Goal: Information Seeking & Learning: Learn about a topic

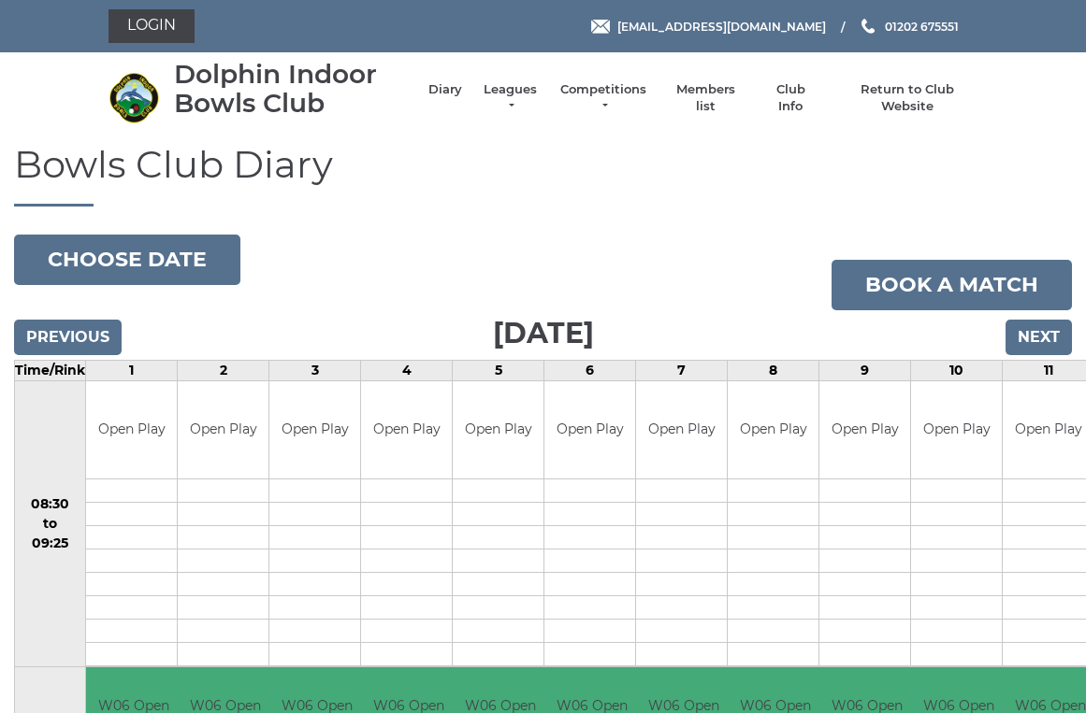
click at [607, 91] on link "Competitions" at bounding box center [603, 98] width 90 height 34
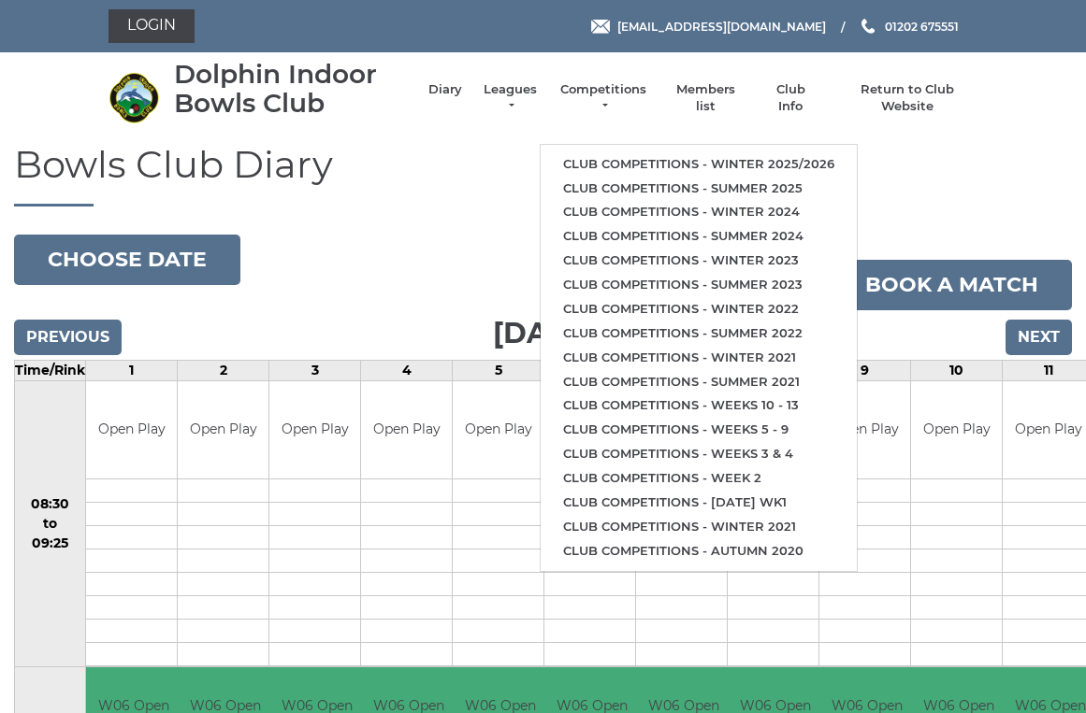
click at [522, 89] on li "Leagues Club leagues - Winter 2025/2026 Club leagues - Summer 2025 Club leagues…" at bounding box center [501, 98] width 78 height 52
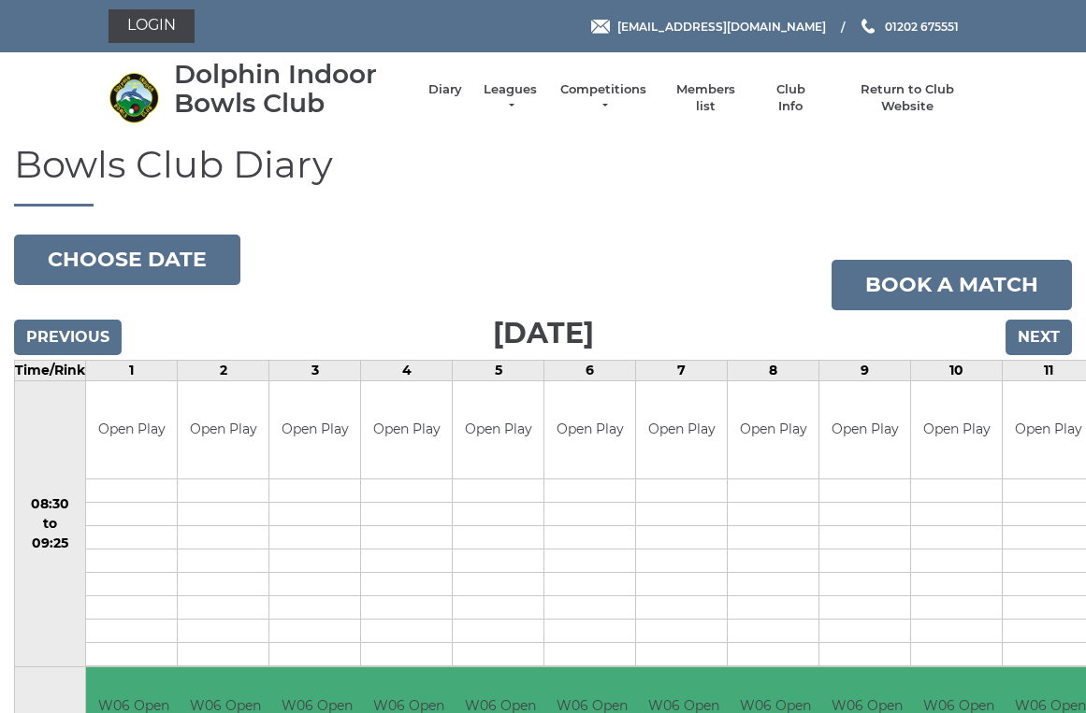
click at [517, 92] on link "Leagues" at bounding box center [510, 98] width 59 height 34
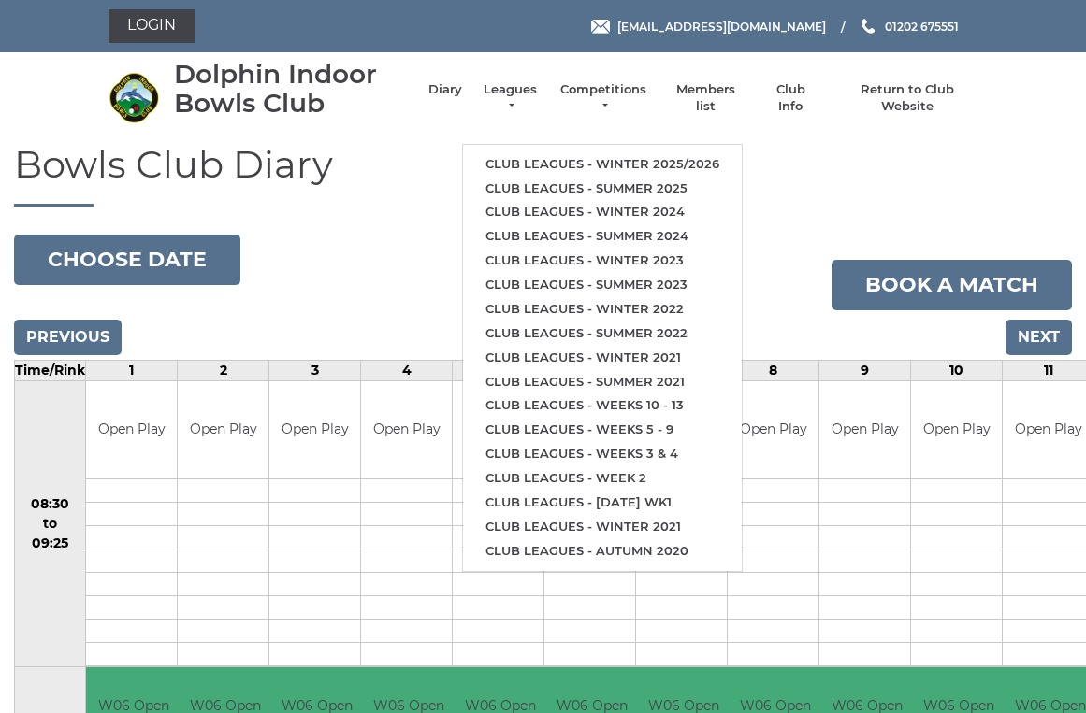
click at [638, 152] on link "Club leagues - Winter 2025/2026" at bounding box center [602, 164] width 279 height 24
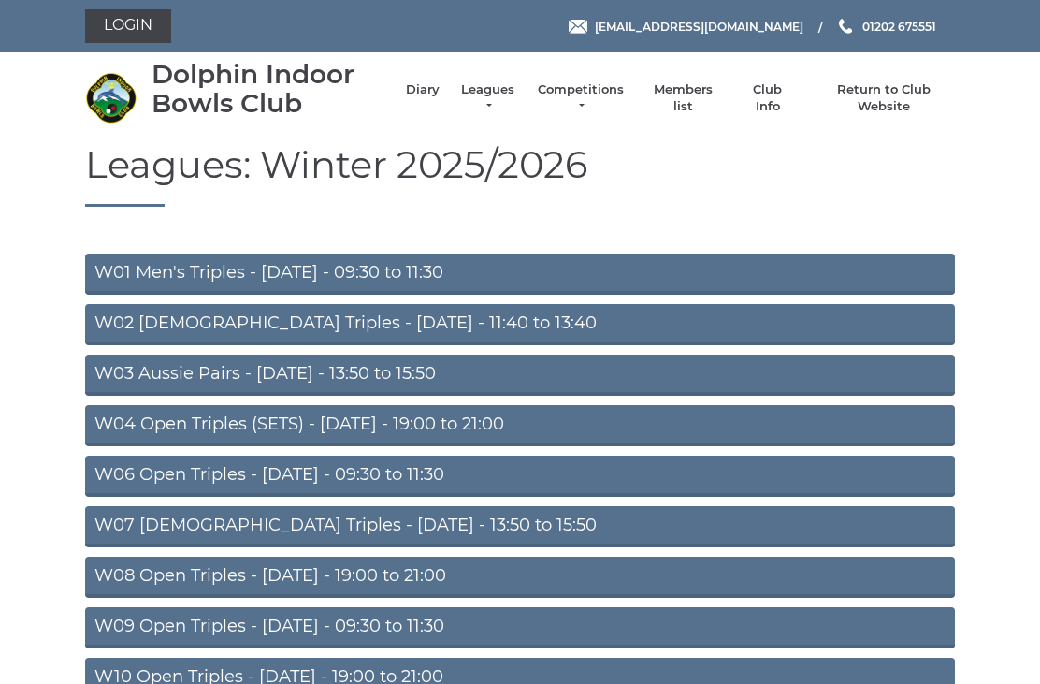
click at [453, 423] on link "W04 Open Triples (SETS) - Monday - 19:00 to 21:00" at bounding box center [520, 425] width 870 height 41
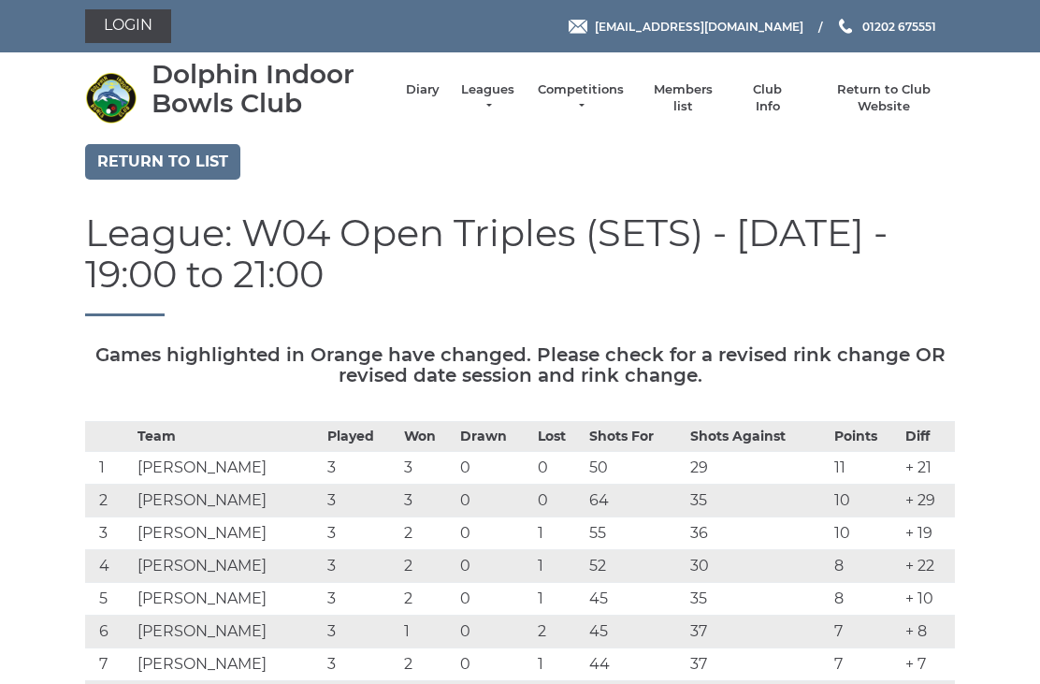
click at [191, 150] on link "Return to list" at bounding box center [162, 162] width 155 height 36
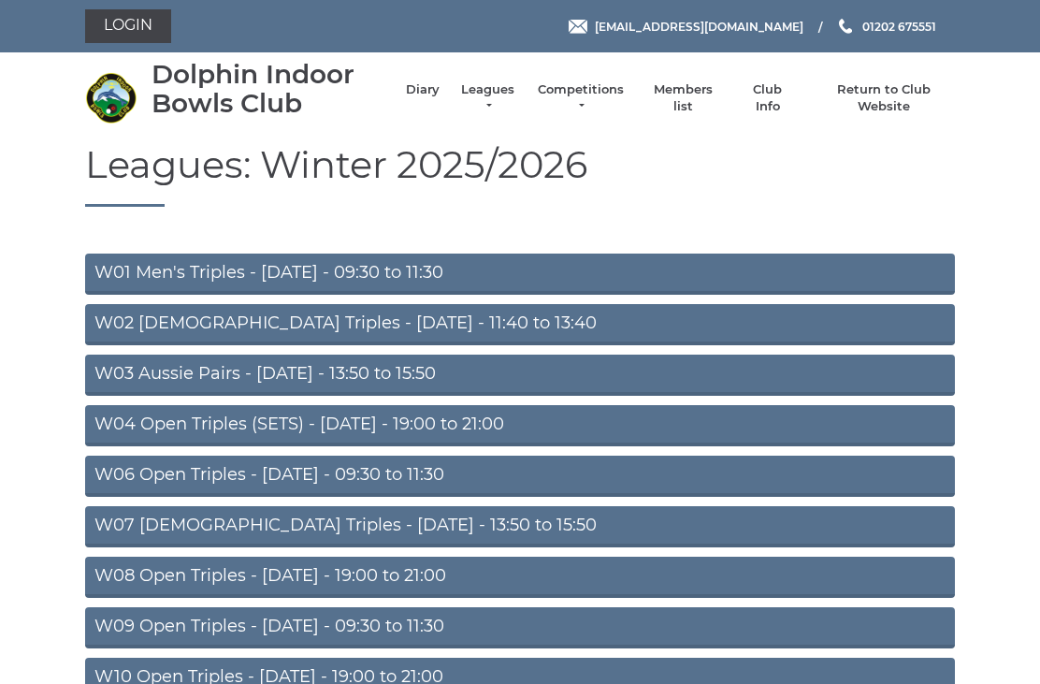
click at [598, 95] on link "Competitions" at bounding box center [581, 98] width 90 height 34
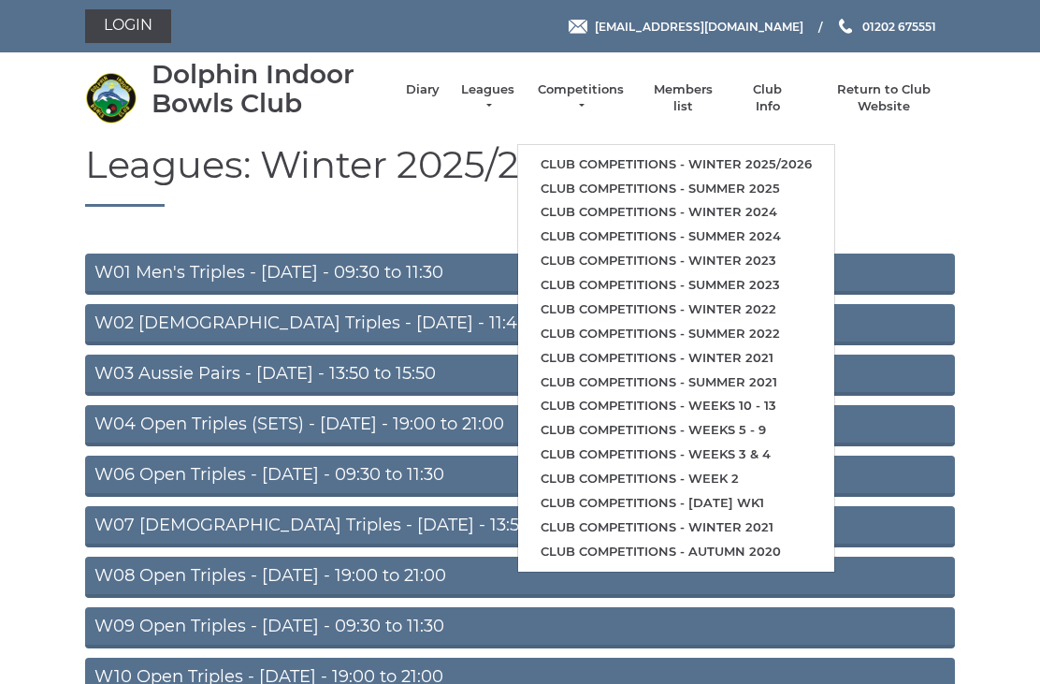
click at [654, 152] on link "Club competitions - Winter 2025/2026" at bounding box center [676, 164] width 316 height 24
